Goal: Check status

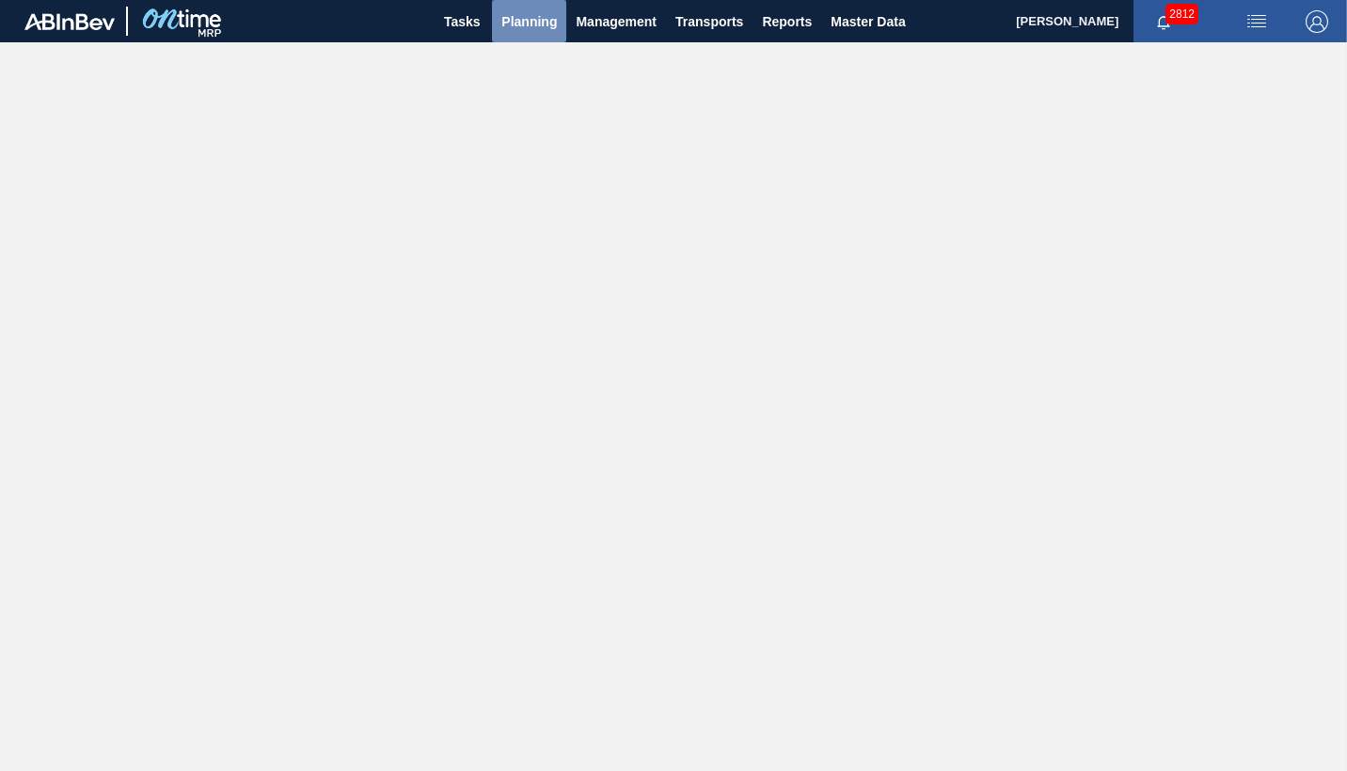
click at [531, 24] on span "Planning" at bounding box center [528, 21] width 55 height 23
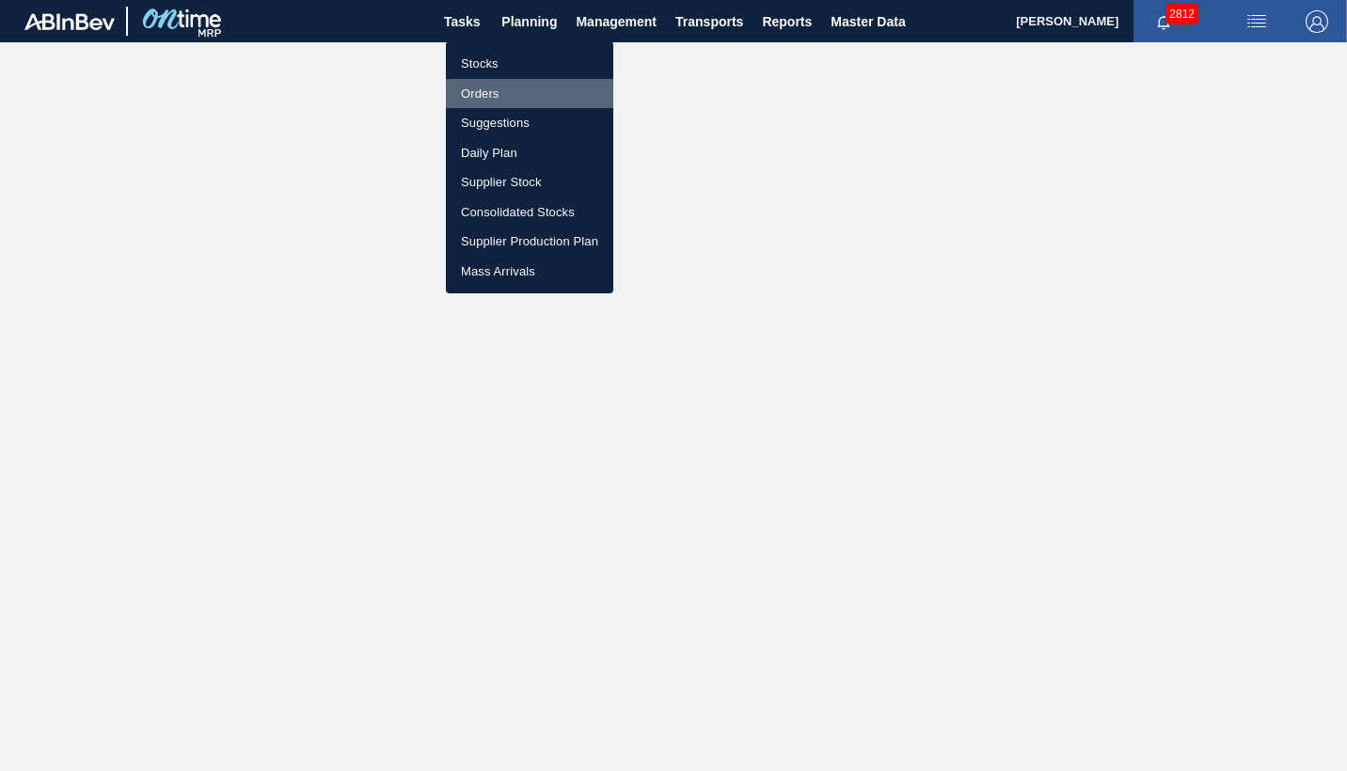
click at [477, 88] on li "Orders" at bounding box center [529, 94] width 167 height 30
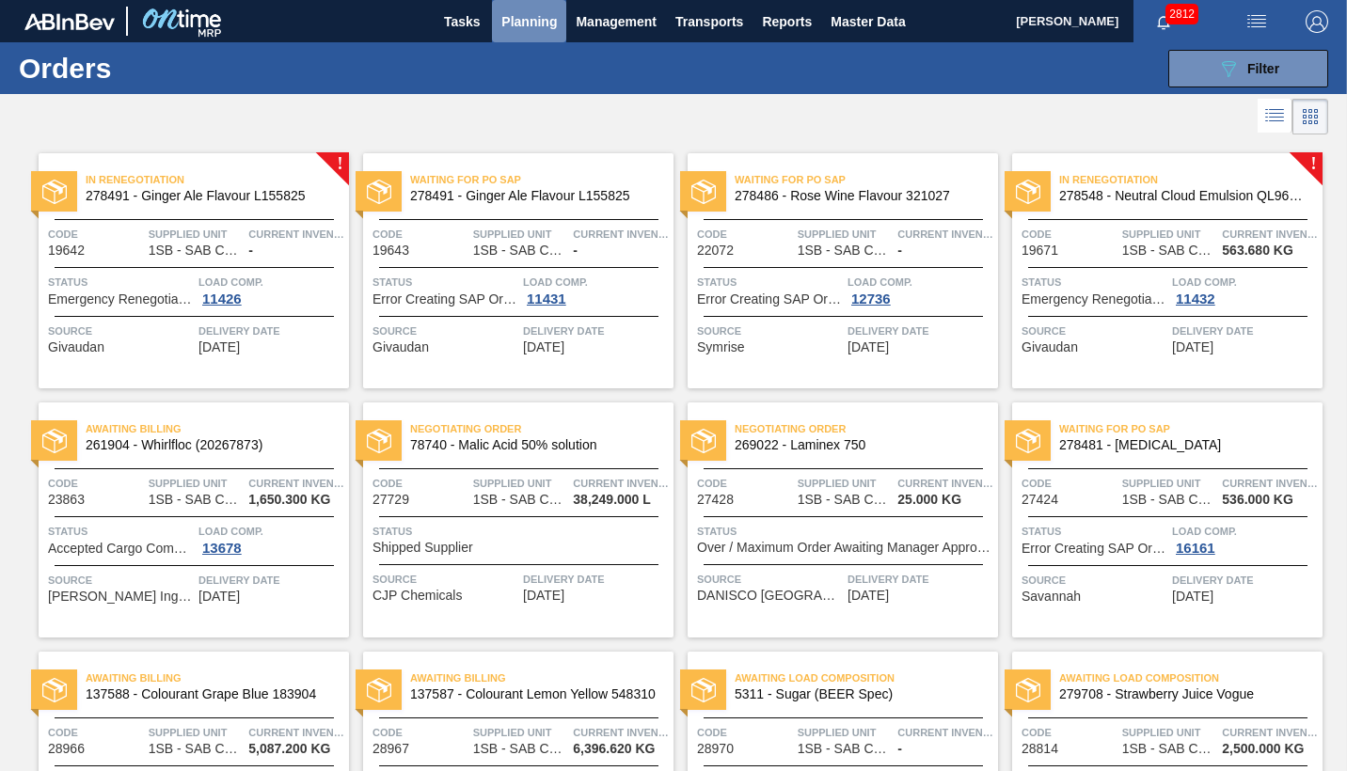
click at [542, 20] on span "Planning" at bounding box center [528, 21] width 55 height 23
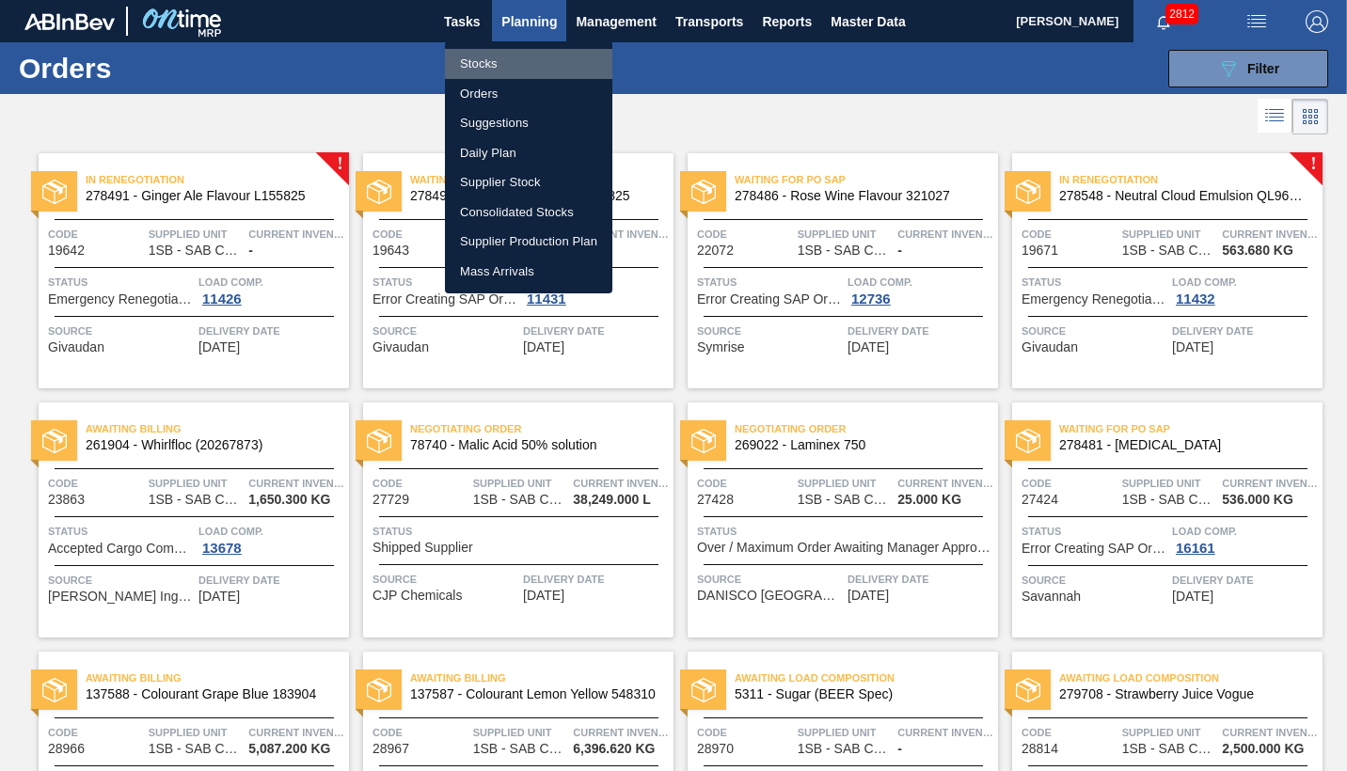
click at [480, 65] on li "Stocks" at bounding box center [528, 64] width 167 height 30
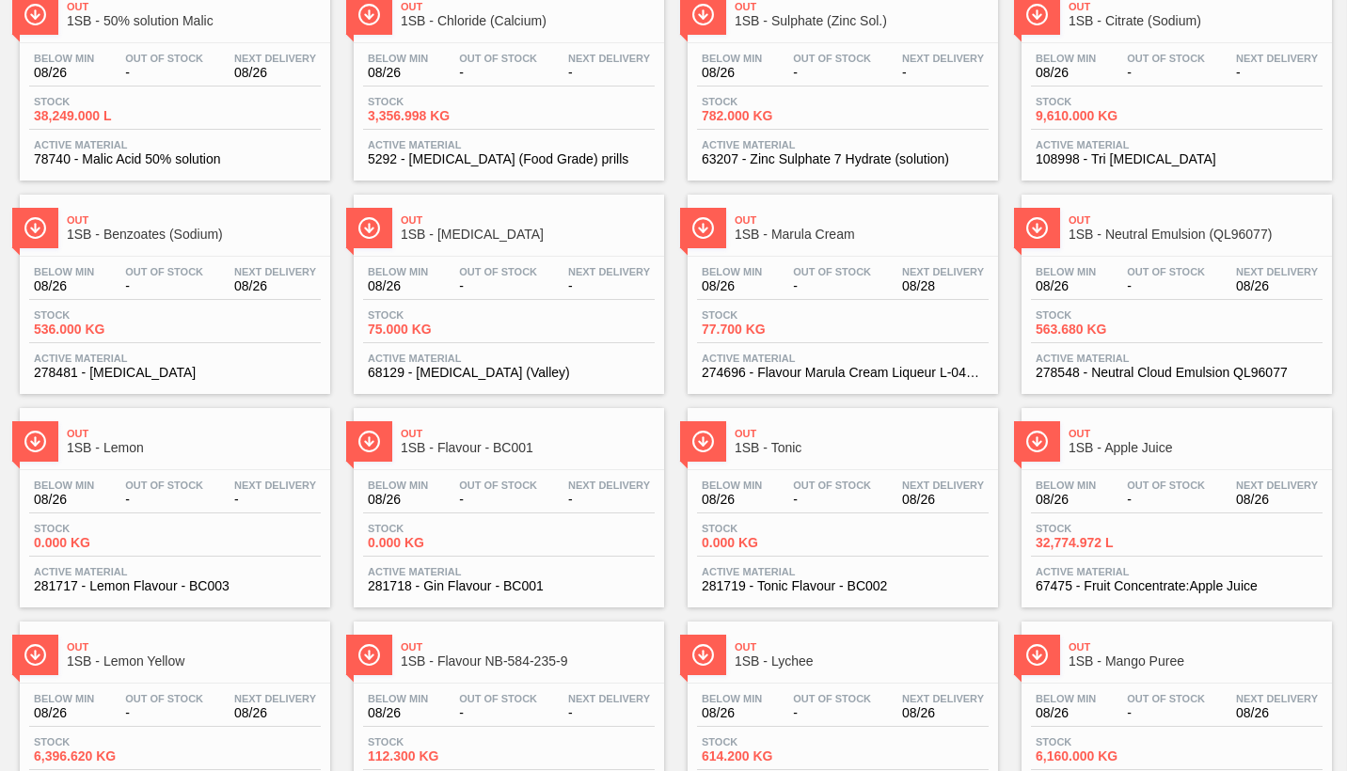
scroll to position [188, 0]
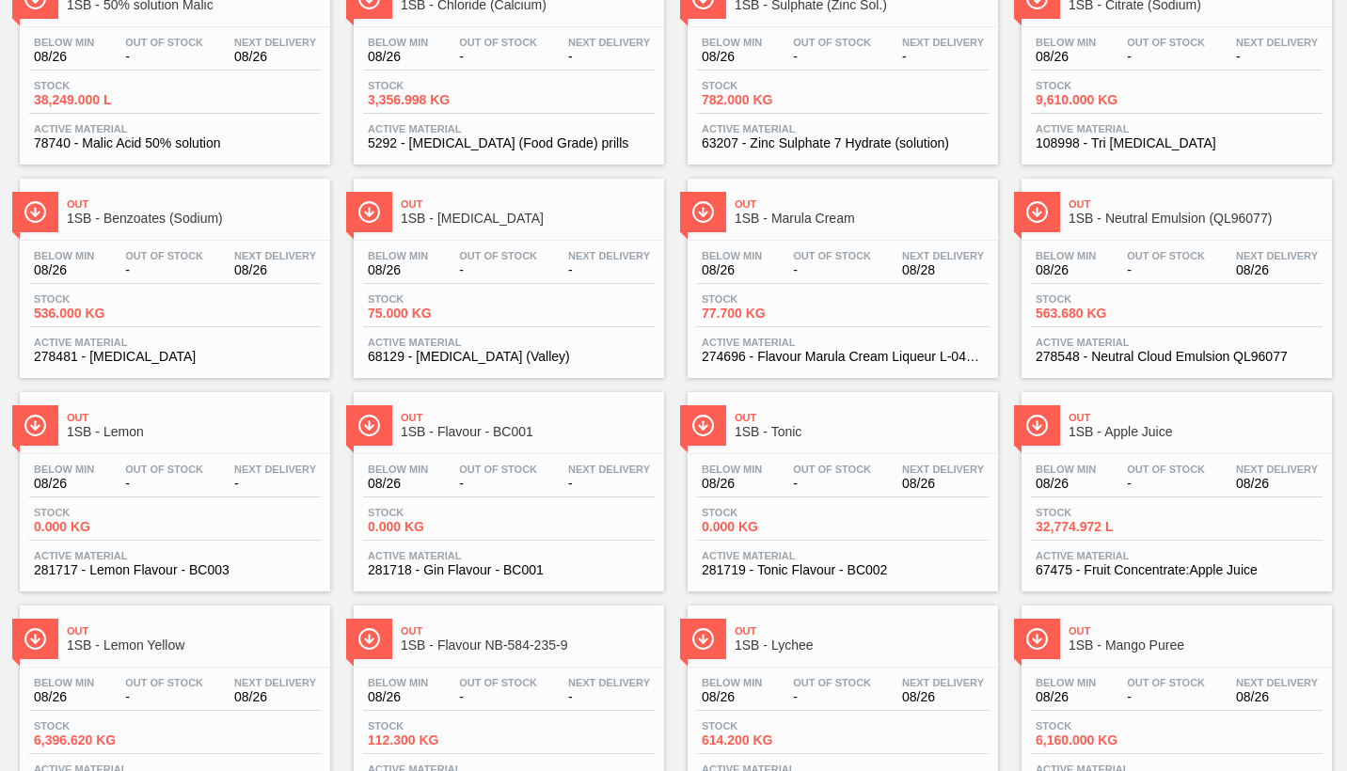
click at [1154, 493] on div "Below Min 08/26 Out Of Stock - Next Delivery 08/26" at bounding box center [1177, 481] width 292 height 34
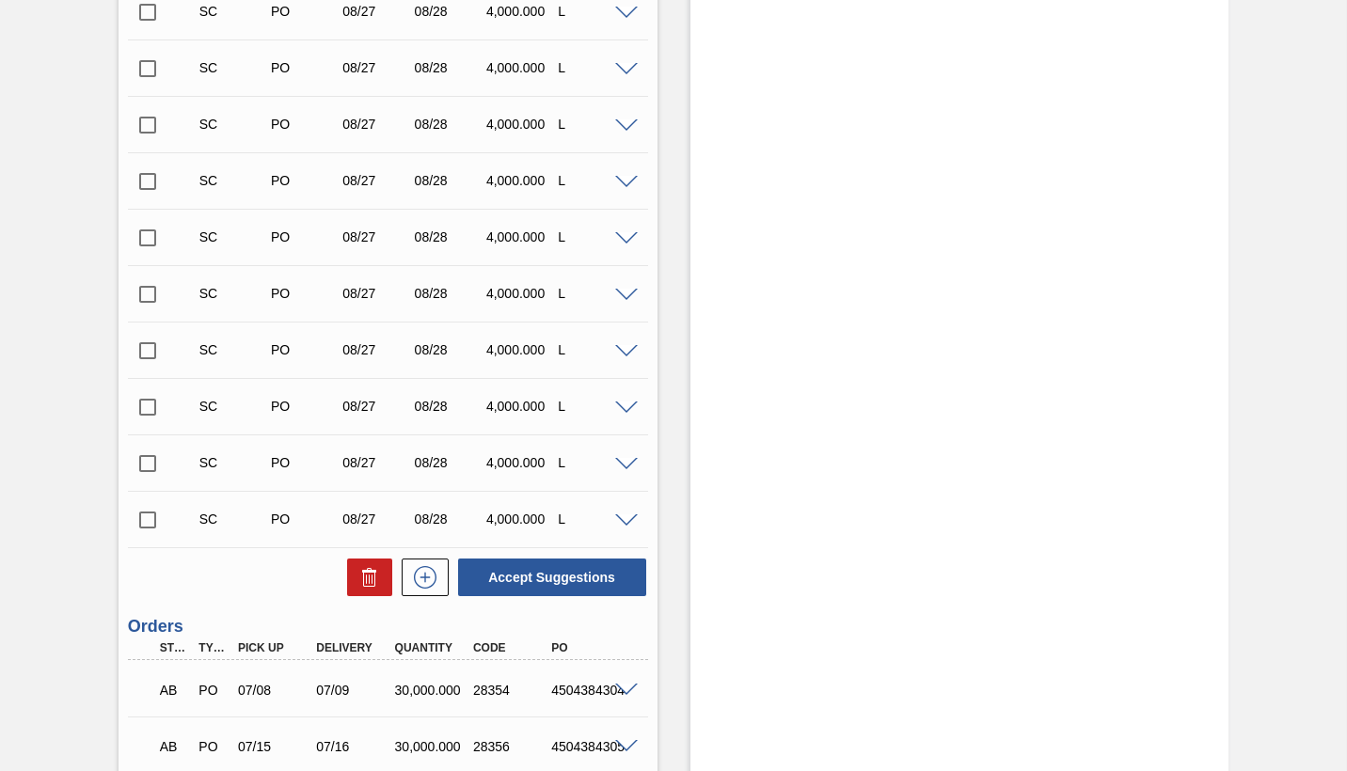
scroll to position [658, 0]
